Goal: Task Accomplishment & Management: Use online tool/utility

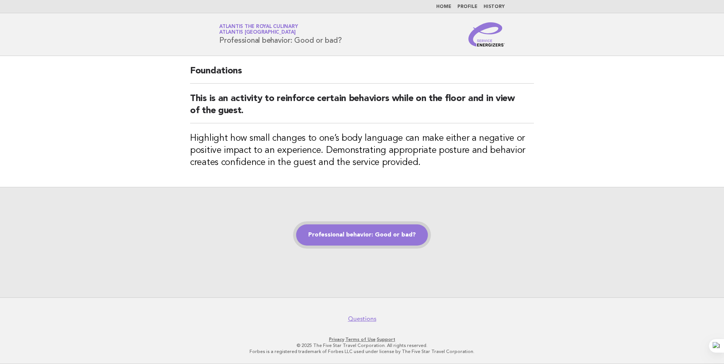
click at [352, 239] on link "Professional behavior: Good or bad?" at bounding box center [362, 234] width 132 height 21
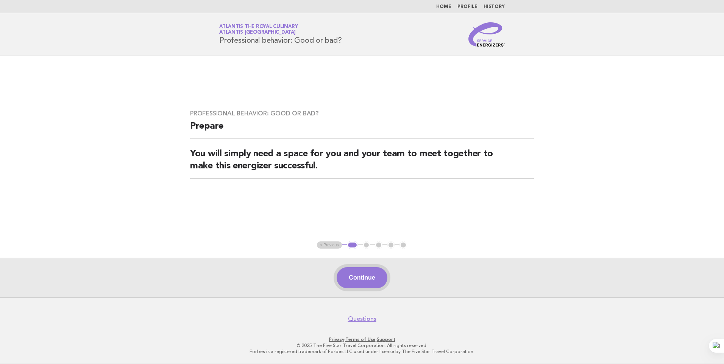
click at [368, 275] on button "Continue" at bounding box center [361, 277] width 50 height 21
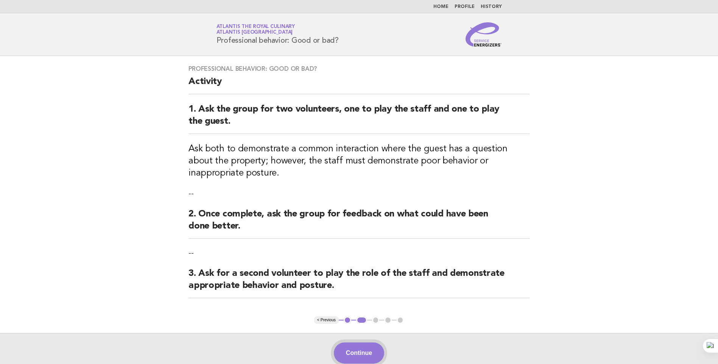
click at [378, 353] on button "Continue" at bounding box center [359, 352] width 50 height 21
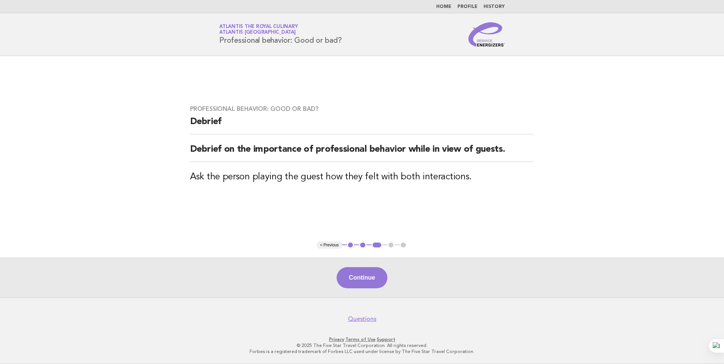
click at [366, 281] on button "Continue" at bounding box center [361, 277] width 50 height 21
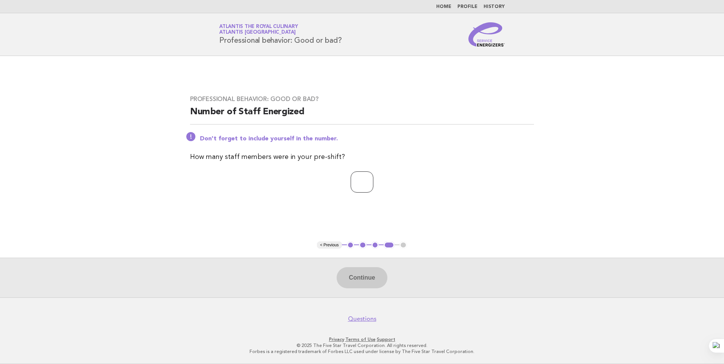
click at [351, 177] on input "number" at bounding box center [361, 181] width 23 height 21
type input "**"
drag, startPoint x: 510, startPoint y: 210, endPoint x: 425, endPoint y: 303, distance: 126.4
click at [501, 229] on main "Professional behavior: Good or bad? Number of Staff Energized Don't forget to i…" at bounding box center [362, 176] width 724 height 241
click at [355, 285] on button "Continue" at bounding box center [361, 277] width 50 height 21
